Goal: Task Accomplishment & Management: Manage account settings

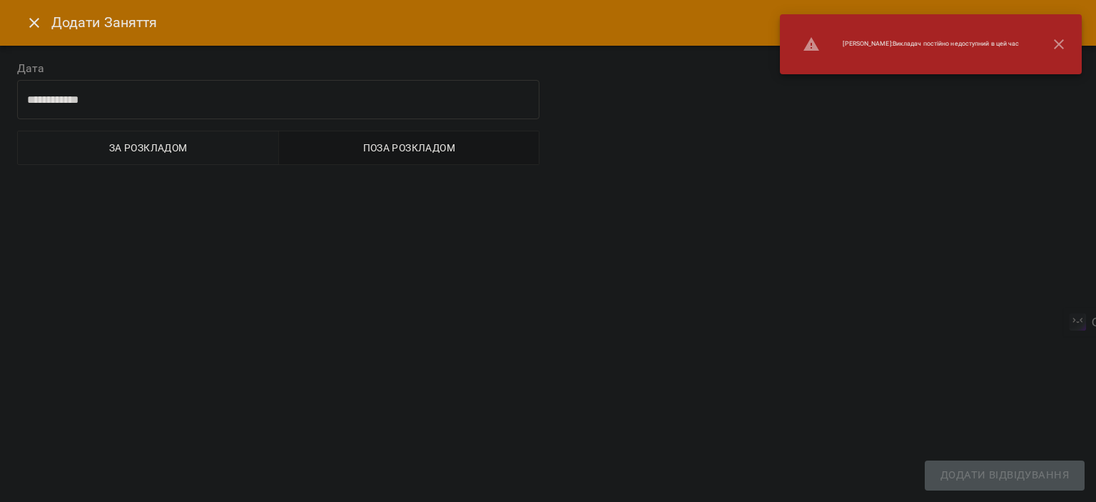
select select "**********"
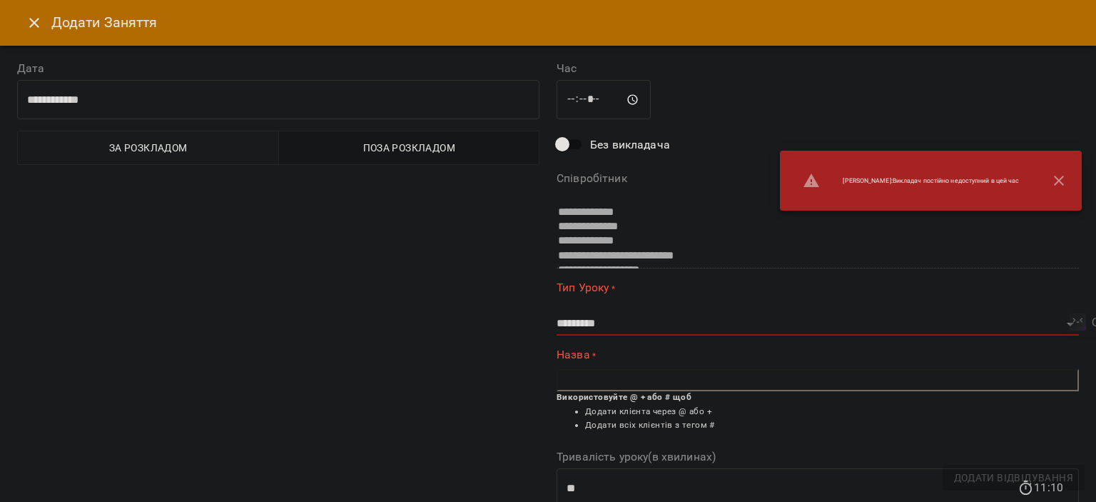
scroll to position [52, 0]
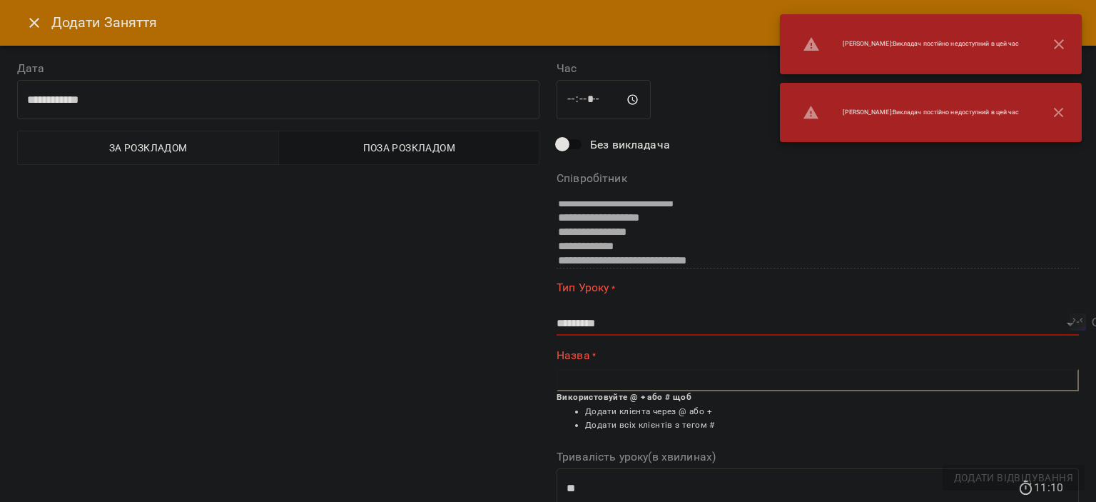
click at [1061, 38] on icon "button" at bounding box center [1059, 44] width 17 height 17
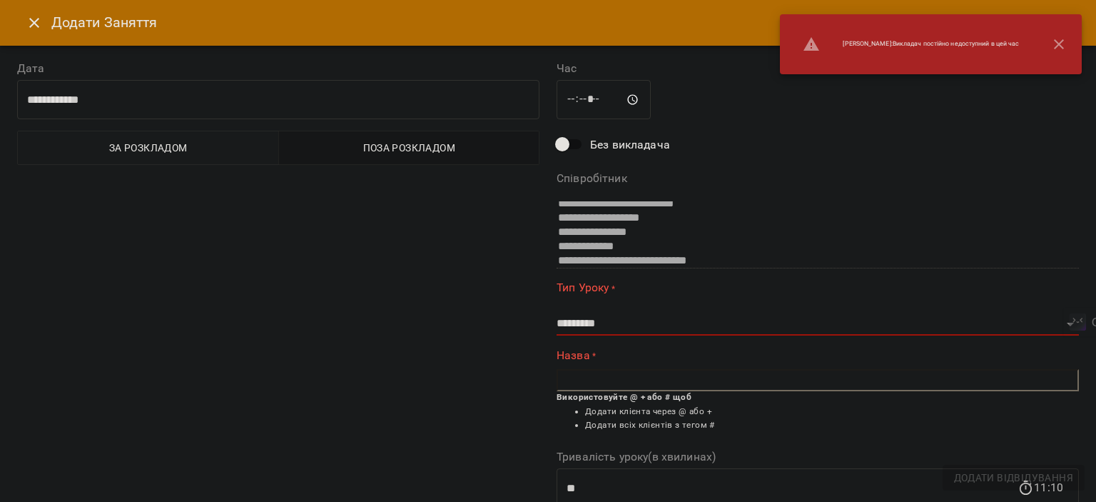
click at [34, 19] on icon "Close" at bounding box center [34, 22] width 17 height 17
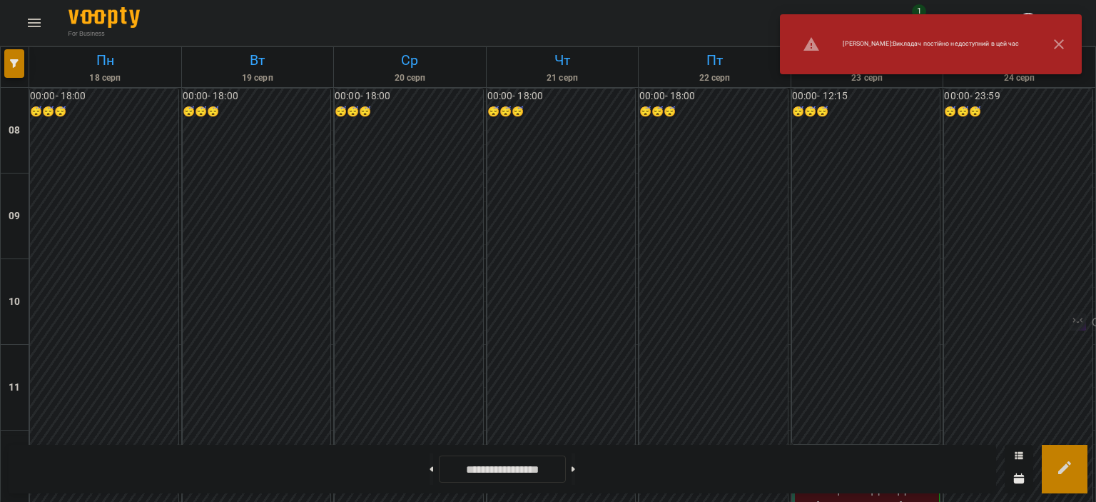
click at [1064, 47] on icon "button" at bounding box center [1059, 44] width 17 height 17
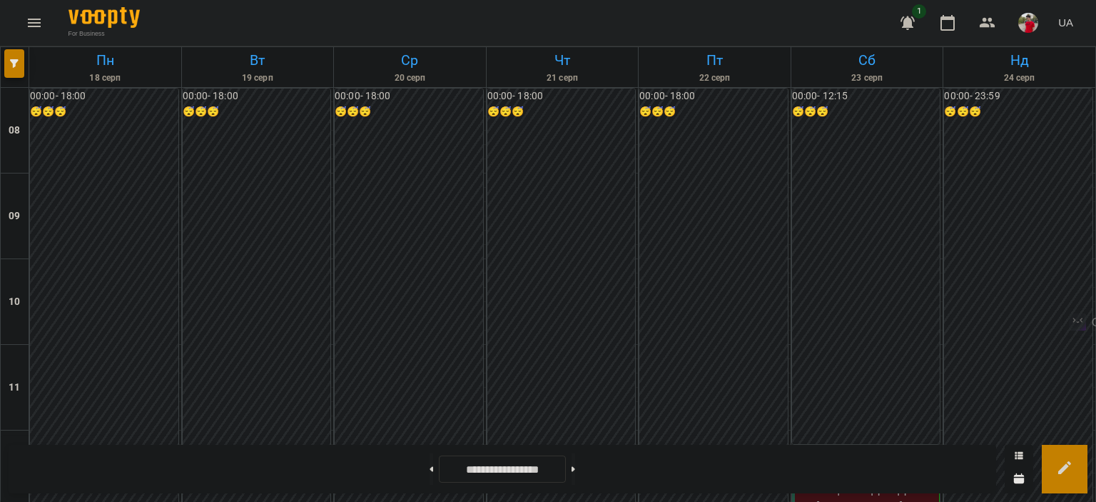
scroll to position [806, 0]
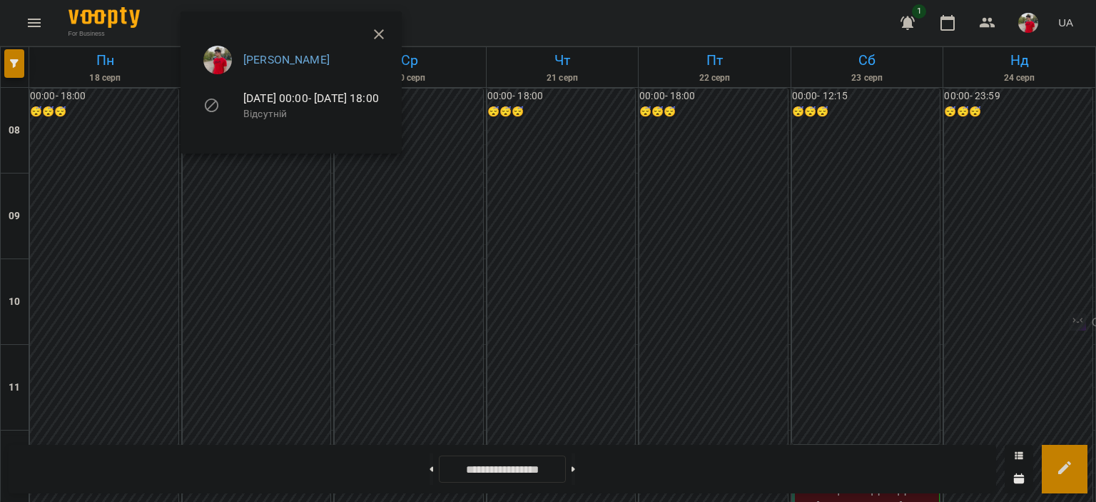
click at [390, 36] on ul "[PERSON_NAME] [DATE] 00:00 - [DATE] 18:00 Відсутній" at bounding box center [291, 85] width 198 height 102
click at [388, 32] on icon "button" at bounding box center [378, 34] width 17 height 17
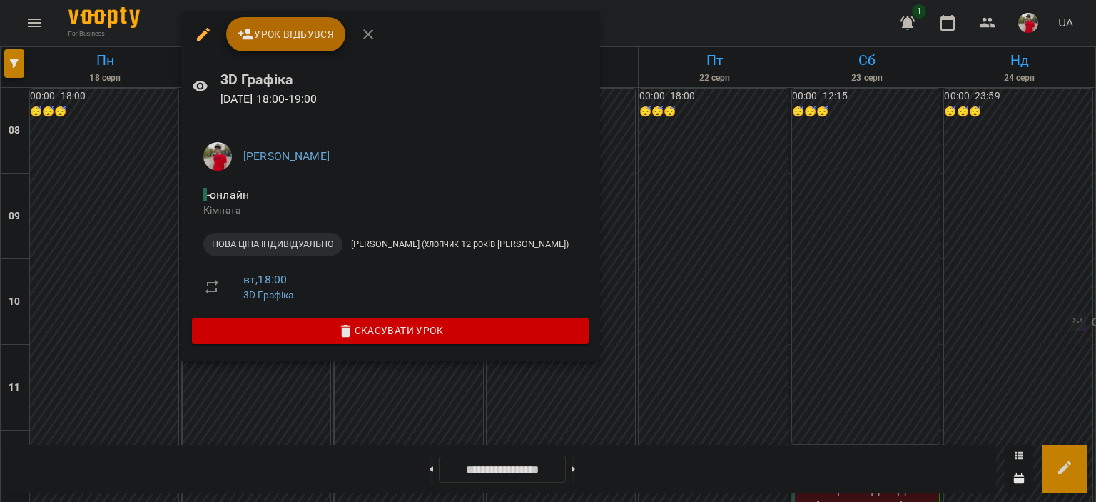
click at [303, 38] on span "Урок відбувся" at bounding box center [286, 34] width 97 height 17
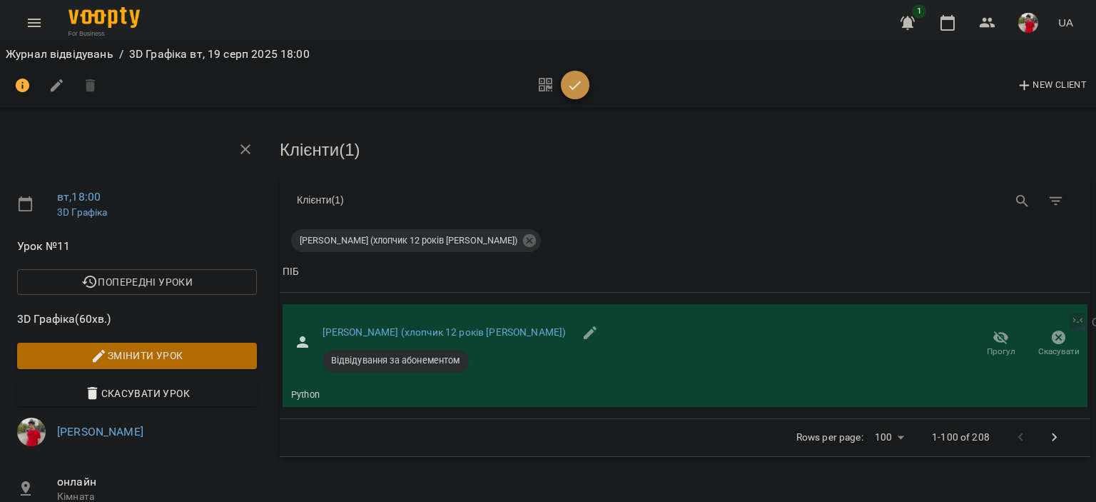
click at [576, 89] on icon "button" at bounding box center [575, 85] width 17 height 17
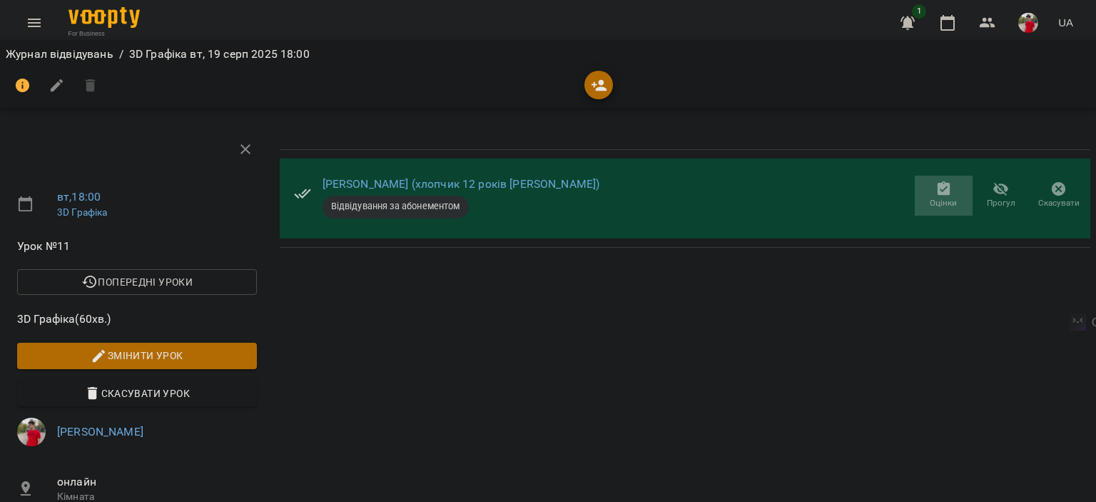
click at [939, 191] on icon "button" at bounding box center [944, 189] width 17 height 17
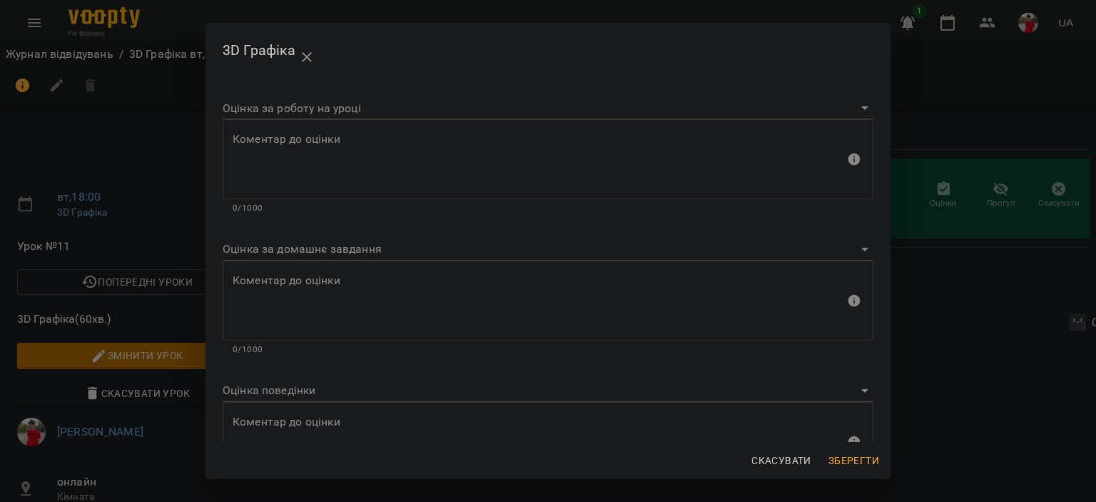
click at [340, 111] on body "For Business 1 UA Журнал відвідувань / 3D Графіка [DATE] 18:00 вт , 18:00 3D Гр…" at bounding box center [548, 339] width 1096 height 679
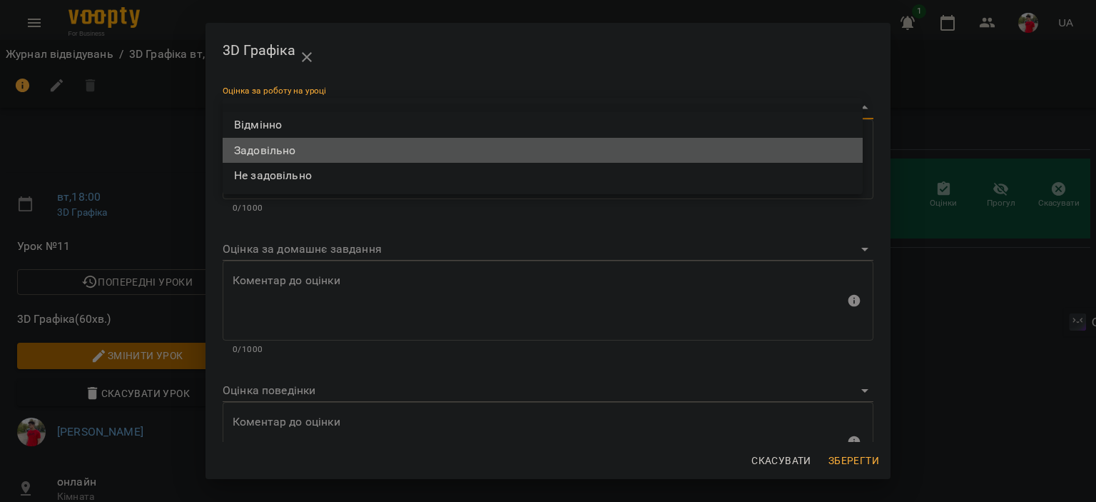
click at [259, 148] on li "Задовільно" at bounding box center [543, 151] width 640 height 26
type input "**********"
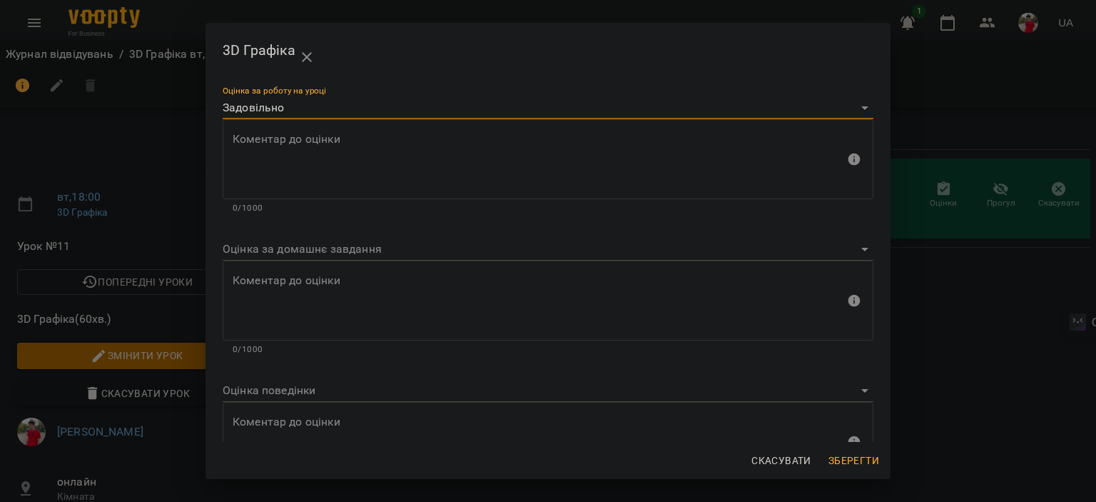
drag, startPoint x: 304, startPoint y: 376, endPoint x: 311, endPoint y: 391, distance: 16.6
click at [305, 381] on div "Оцінка поведінки" at bounding box center [548, 385] width 651 height 34
click at [316, 394] on body "For Business 1 UA Журнал відвідувань / 3D Графіка [DATE] 18:00 вт , 18:00 3D Гр…" at bounding box center [548, 339] width 1096 height 679
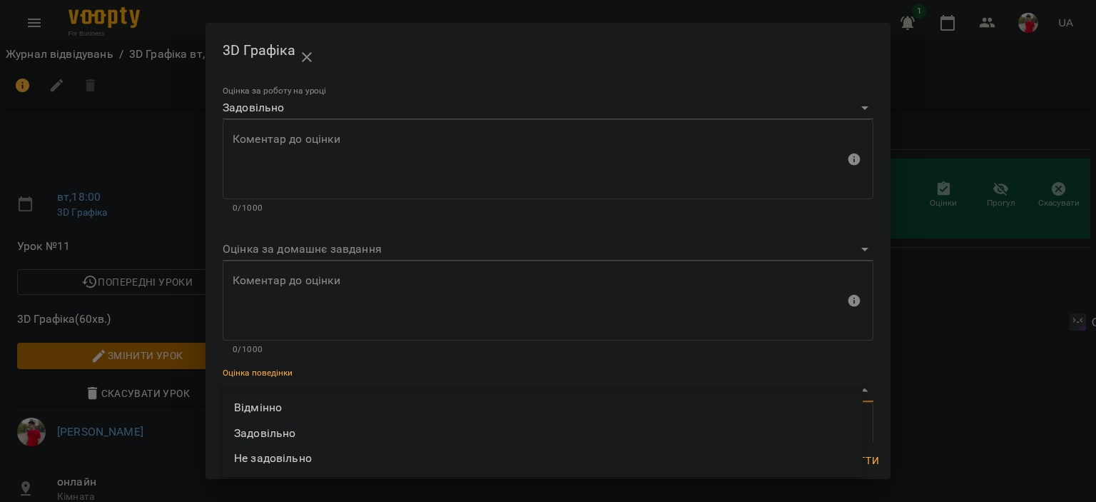
click at [322, 429] on li "Задовільно" at bounding box center [543, 433] width 640 height 26
type input "**********"
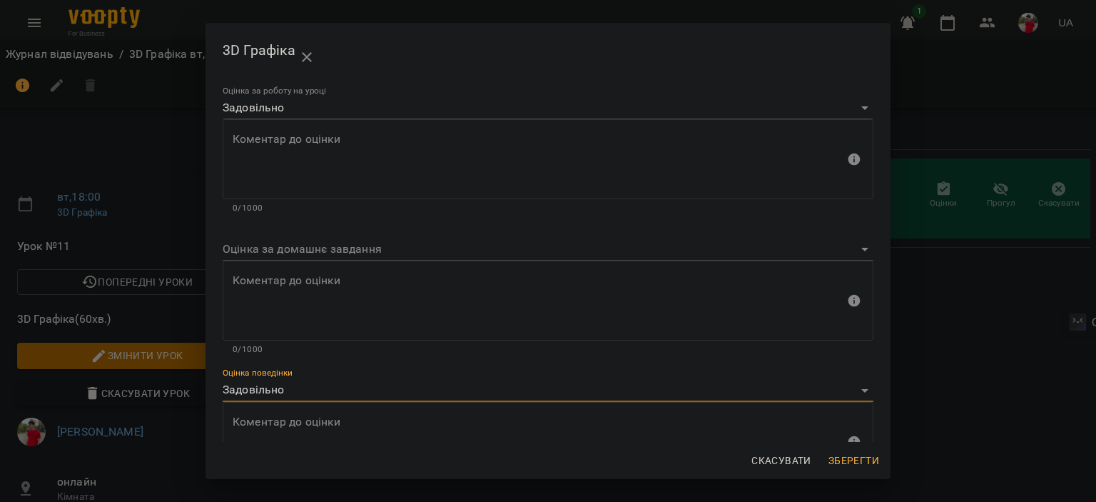
click at [837, 461] on span "Зберегти" at bounding box center [854, 460] width 51 height 17
